Goal: Obtain resource: Download file/media

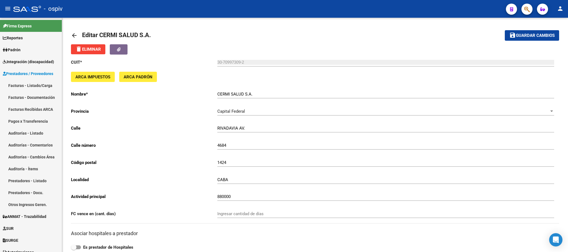
click at [530, 13] on button "button" at bounding box center [527, 9] width 11 height 11
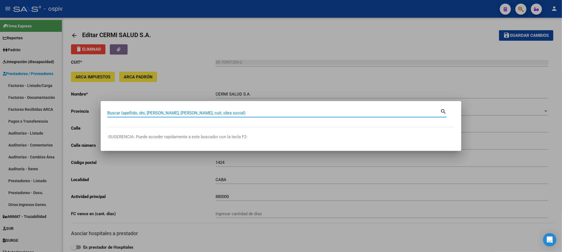
click at [308, 113] on input "Buscar (apellido, dni, [PERSON_NAME], [PERSON_NAME], cuit, obra social)" at bounding box center [273, 113] width 333 height 5
type input "27421130782"
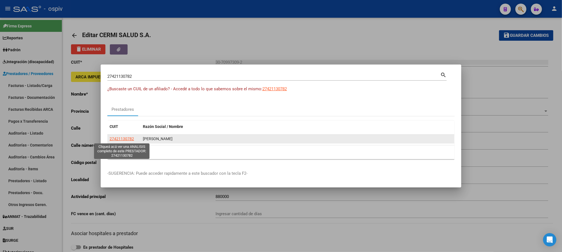
click at [120, 138] on span "27421130782" at bounding box center [122, 139] width 24 height 4
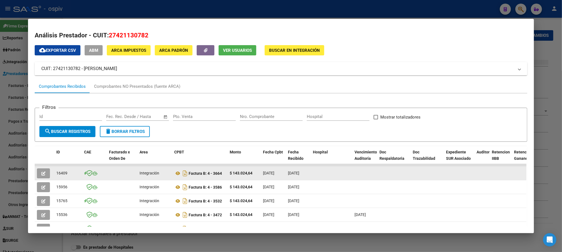
click at [41, 174] on icon "button" at bounding box center [43, 174] width 4 height 4
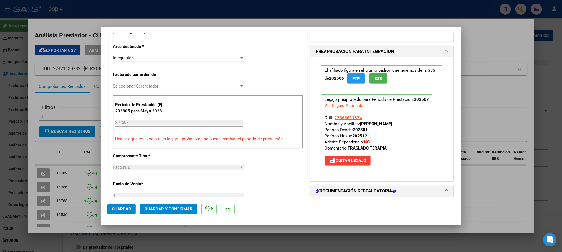
scroll to position [208, 0]
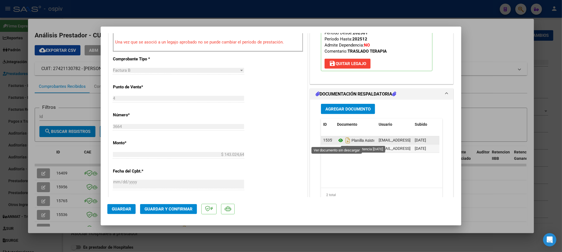
click at [337, 141] on icon at bounding box center [340, 140] width 7 height 7
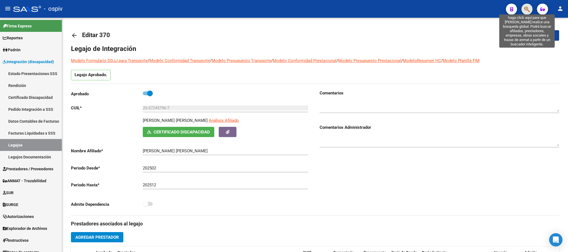
click at [528, 10] on icon "button" at bounding box center [527, 9] width 6 height 6
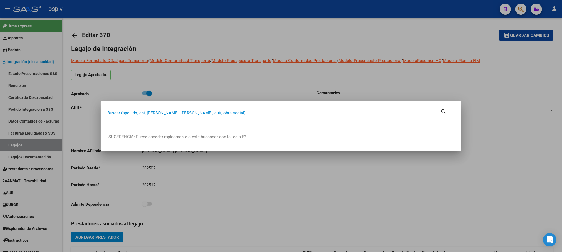
click at [242, 114] on input "Buscar (apellido, dni, cuil, nro traspaso, cuit, obra social)" at bounding box center [273, 113] width 333 height 5
type input "30708968672"
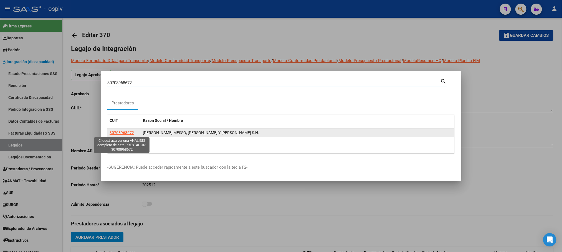
click at [121, 133] on span "30708968672" at bounding box center [122, 133] width 24 height 4
type textarea "30708968672"
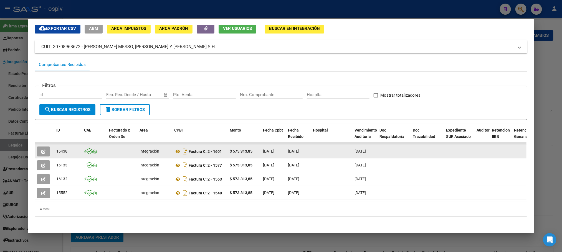
scroll to position [28, 0]
click at [174, 148] on icon at bounding box center [177, 151] width 7 height 7
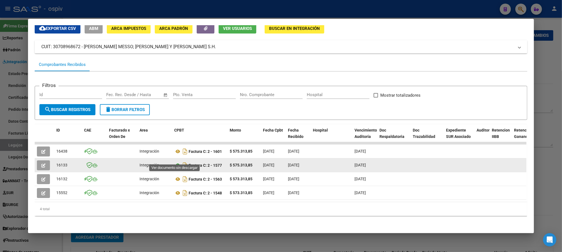
click at [175, 162] on icon at bounding box center [177, 165] width 7 height 7
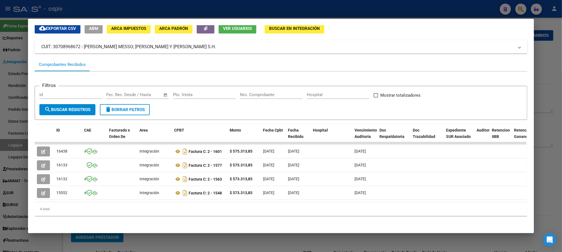
click at [467, 9] on div at bounding box center [281, 126] width 562 height 252
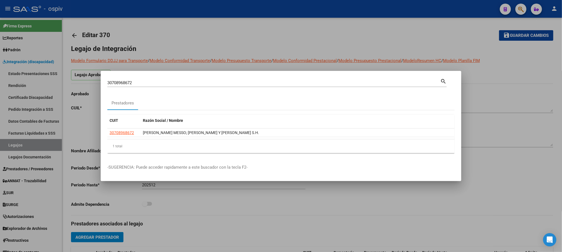
click at [467, 9] on div at bounding box center [281, 126] width 562 height 252
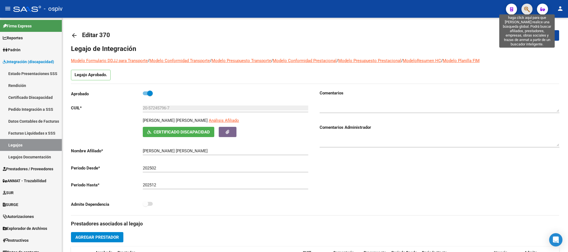
click at [525, 12] on icon "button" at bounding box center [527, 9] width 6 height 6
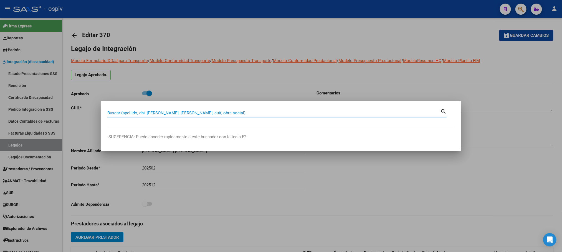
click at [236, 112] on input "Buscar (apellido, dni, [PERSON_NAME], [PERSON_NAME], cuit, obra social)" at bounding box center [273, 113] width 333 height 5
type input "20204197025"
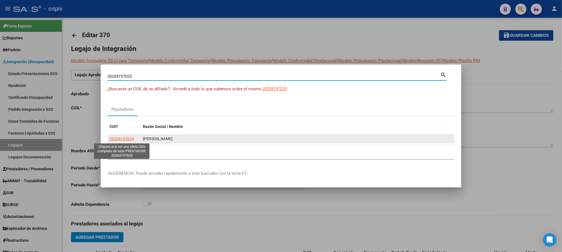
click at [124, 138] on span "20204197025" at bounding box center [122, 139] width 24 height 4
type textarea "20204197025"
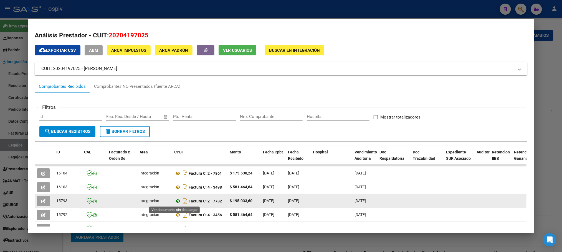
click at [174, 202] on icon at bounding box center [177, 201] width 7 height 7
